Goal: Task Accomplishment & Management: Use online tool/utility

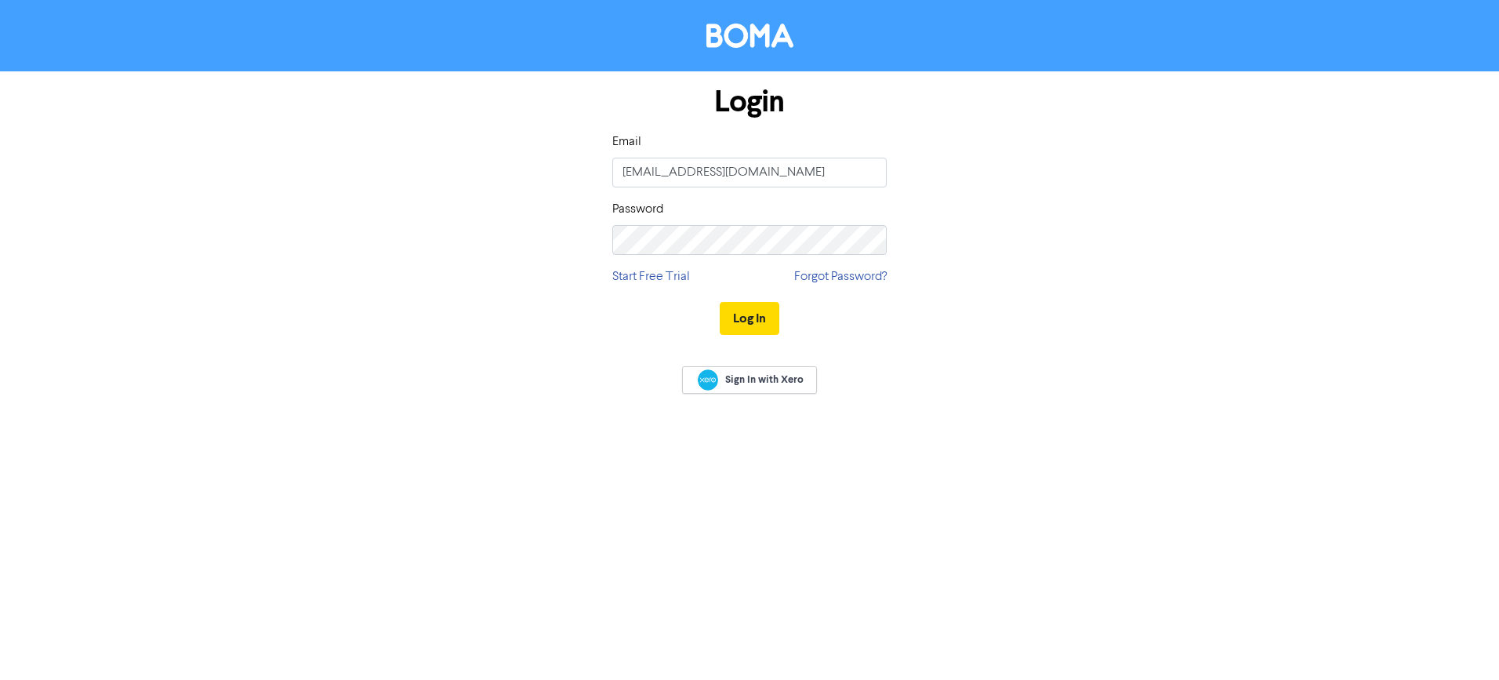
click at [748, 314] on button "Log In" at bounding box center [749, 318] width 60 height 33
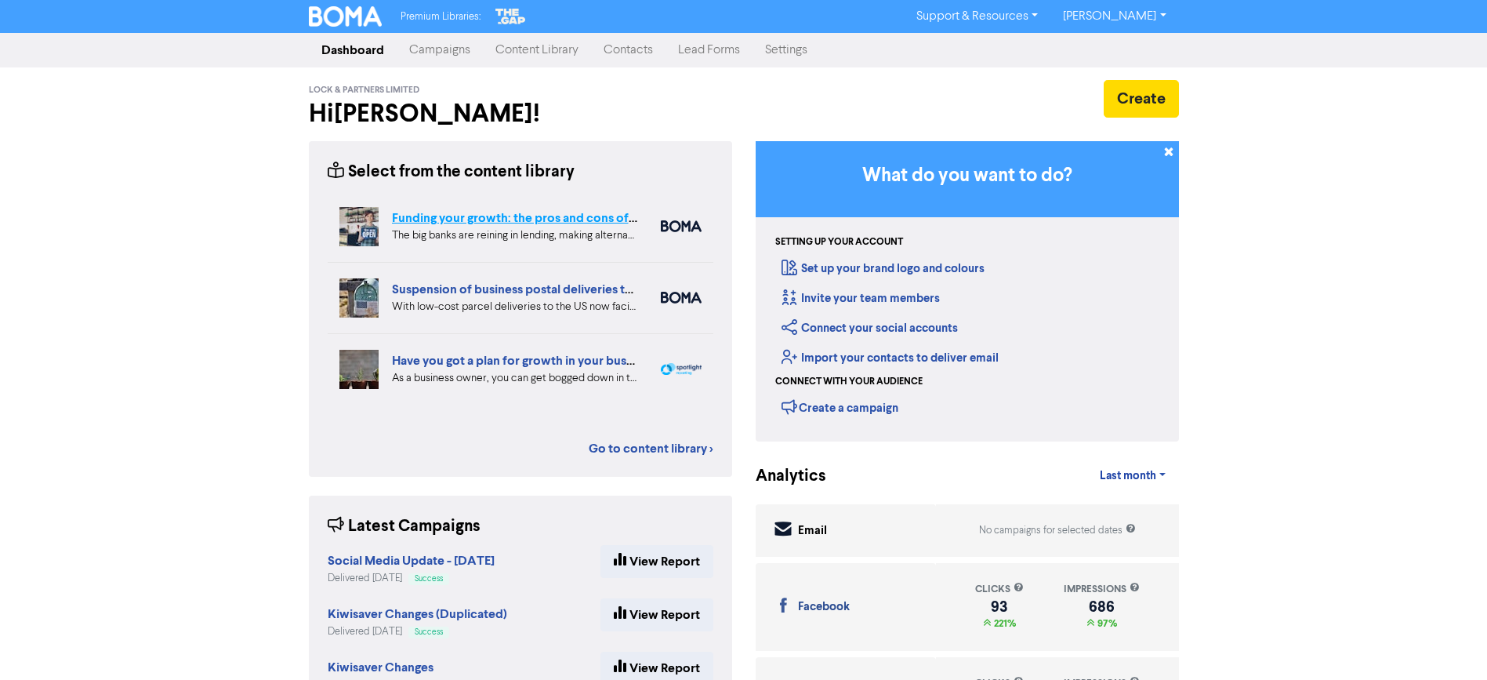
scroll to position [3, 0]
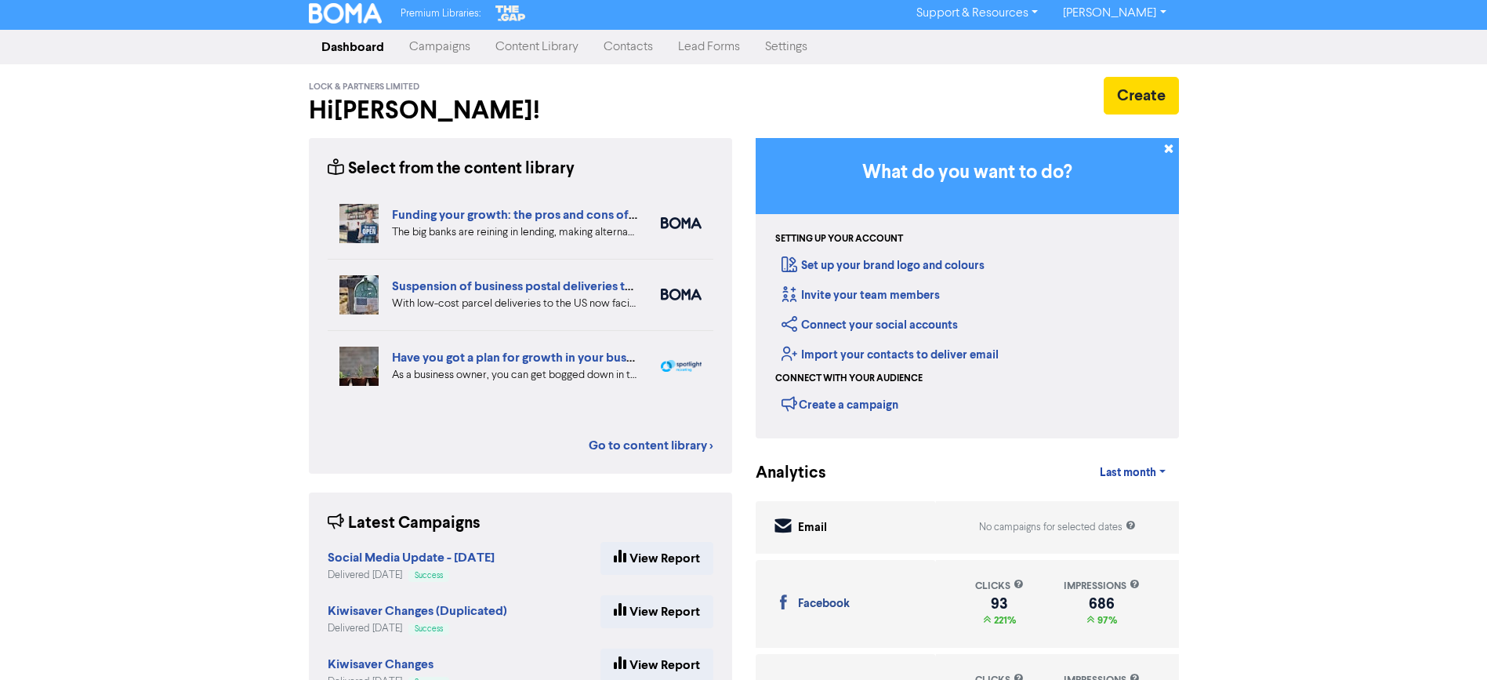
click at [444, 46] on link "Campaigns" at bounding box center [440, 46] width 86 height 31
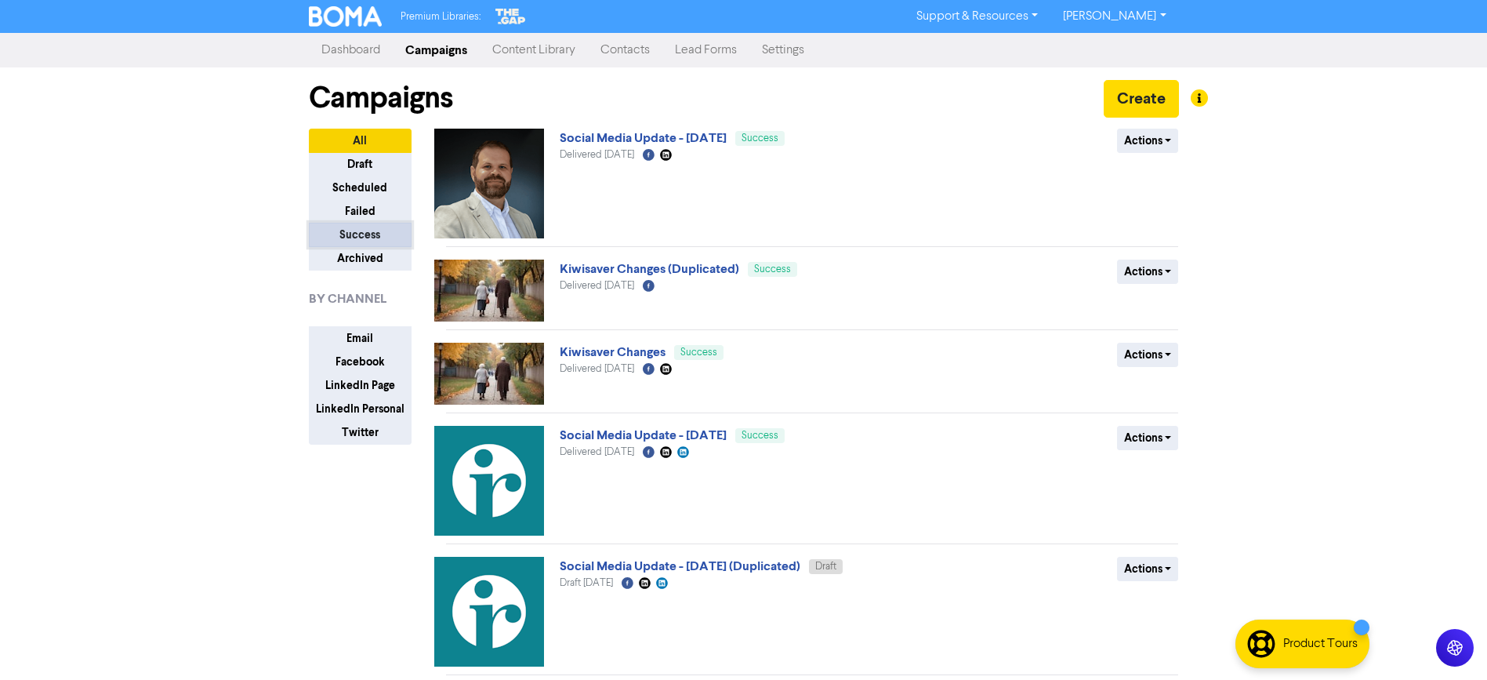
click at [364, 232] on button "Success" at bounding box center [360, 235] width 103 height 24
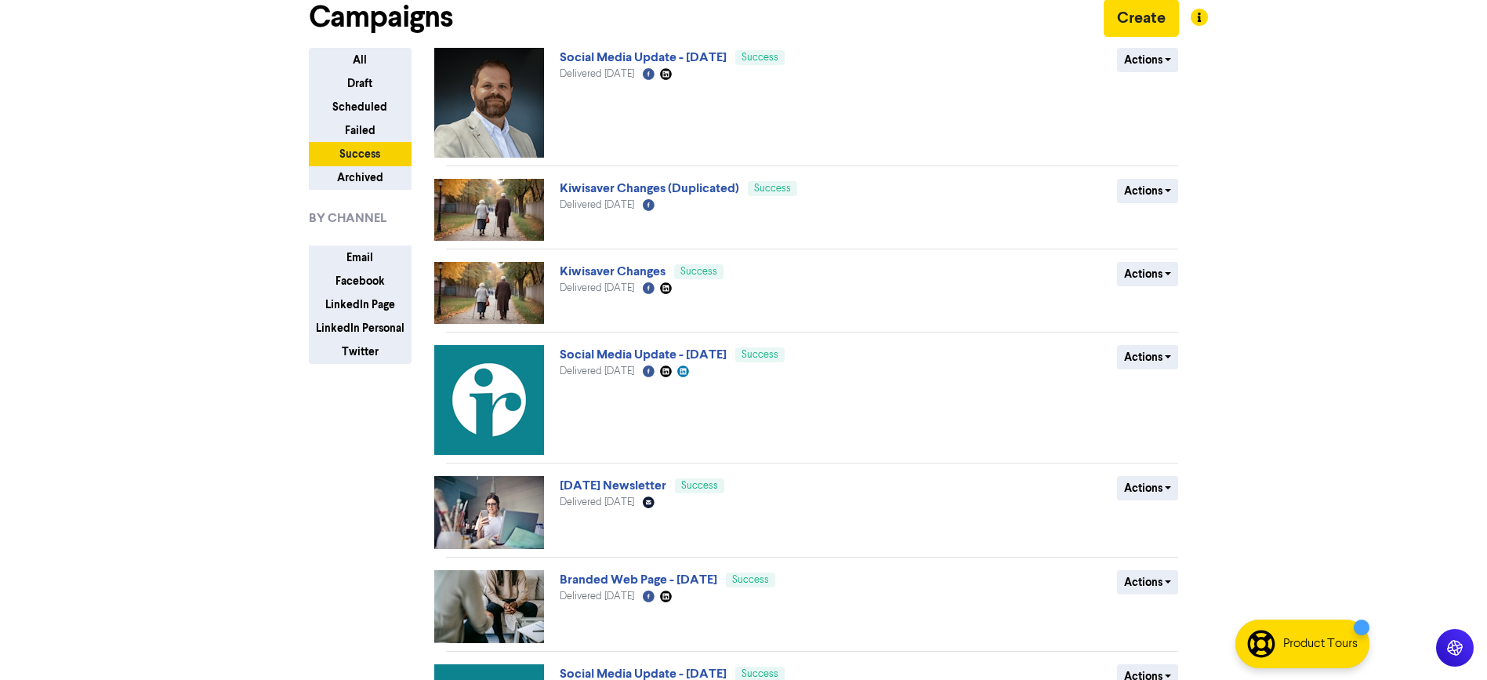
scroll to position [83, 0]
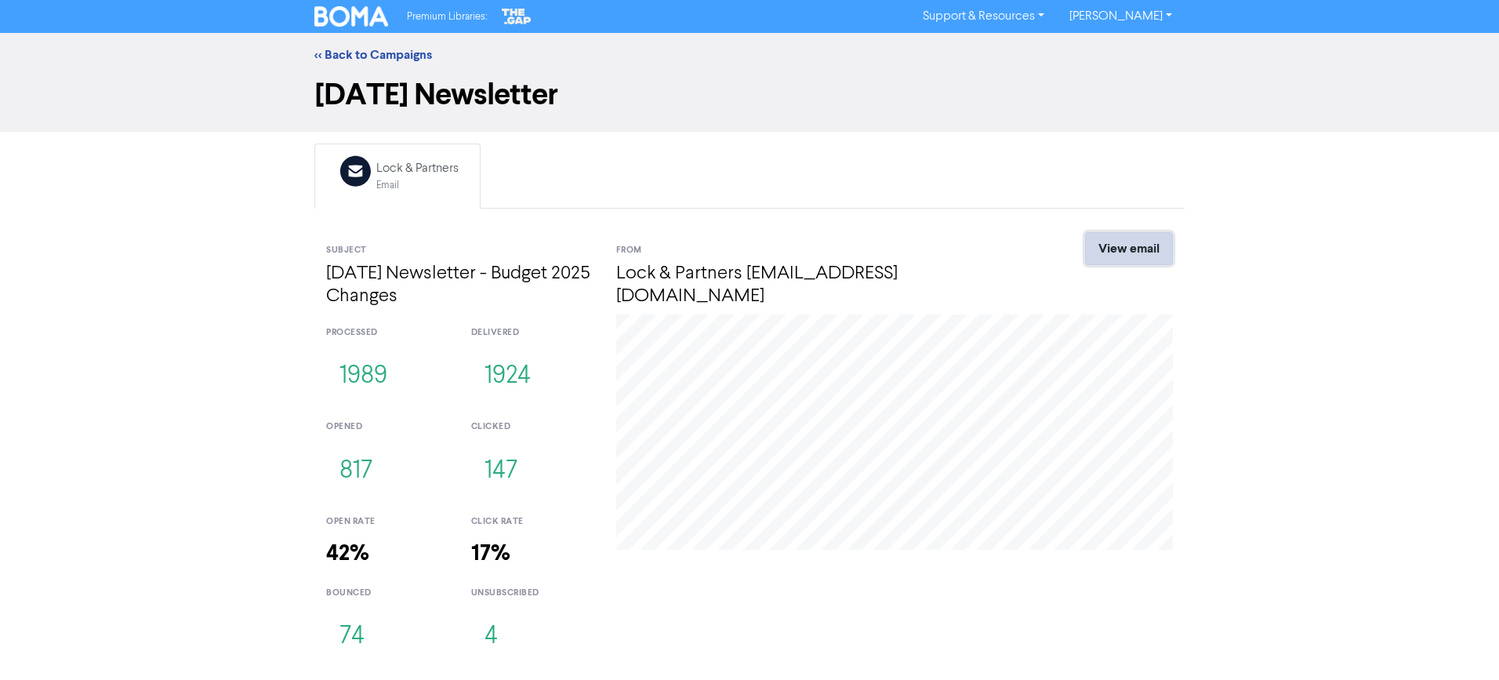
click at [1159, 245] on link "View email" at bounding box center [1129, 248] width 88 height 33
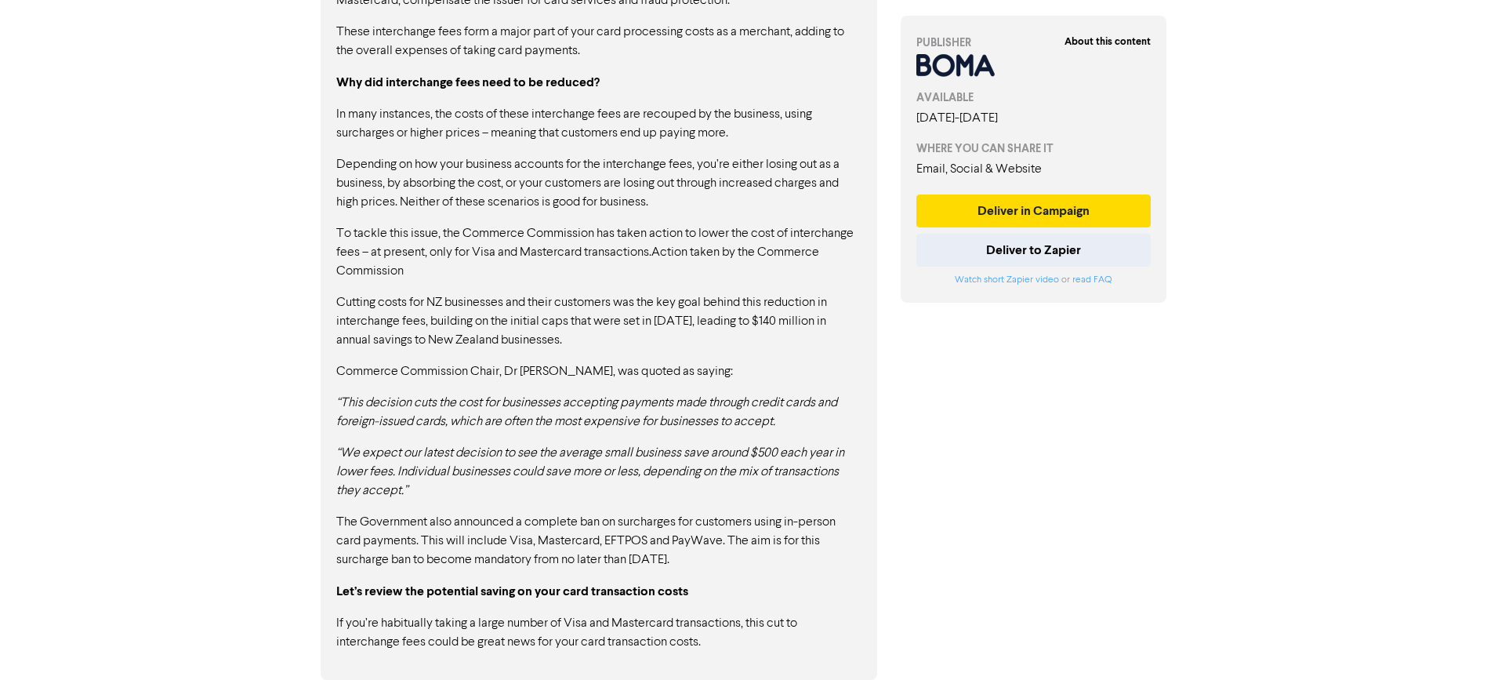
scroll to position [1217, 0]
